Goal: Find contact information: Find contact information

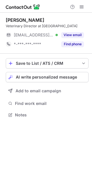
scroll to position [111, 92]
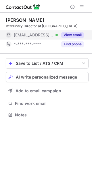
click at [67, 33] on button "View email" at bounding box center [72, 35] width 23 height 6
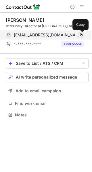
click at [80, 34] on span at bounding box center [81, 35] width 5 height 5
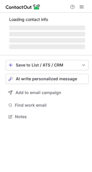
scroll to position [111, 92]
